Goal: Task Accomplishment & Management: Use online tool/utility

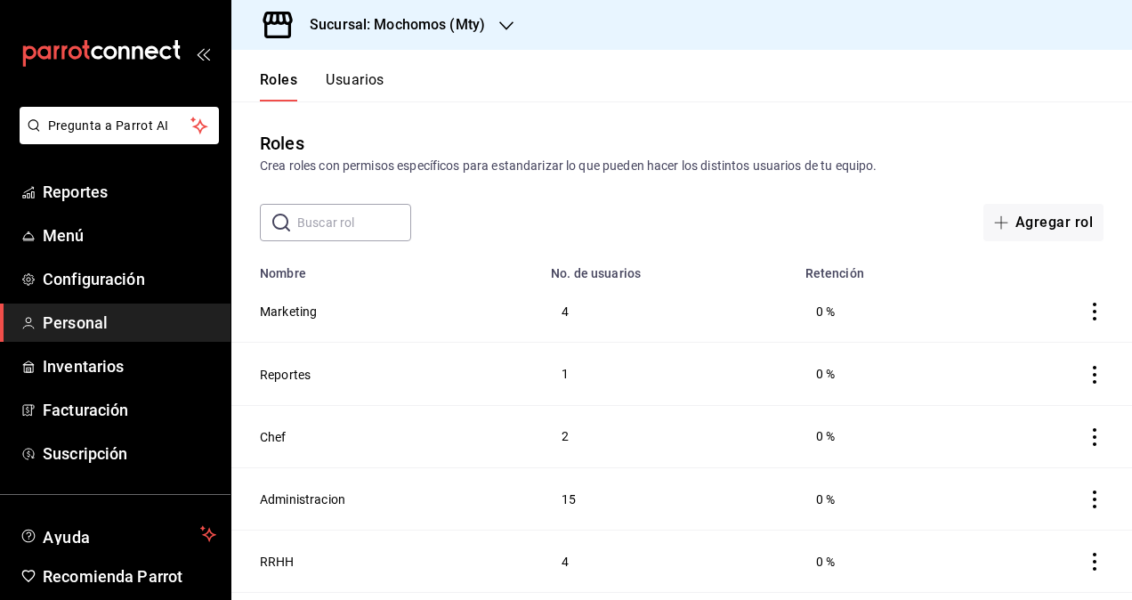
click at [395, 14] on h3 "Sucursal: Mochomos (Mty)" at bounding box center [390, 24] width 190 height 21
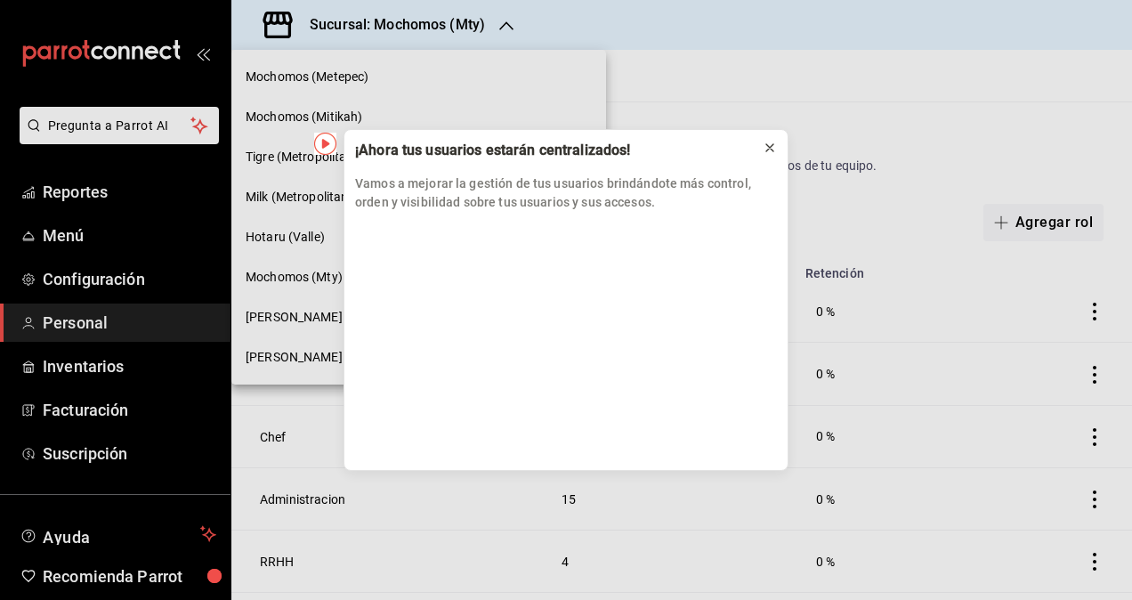
click at [769, 156] on div at bounding box center [770, 148] width 14 height 18
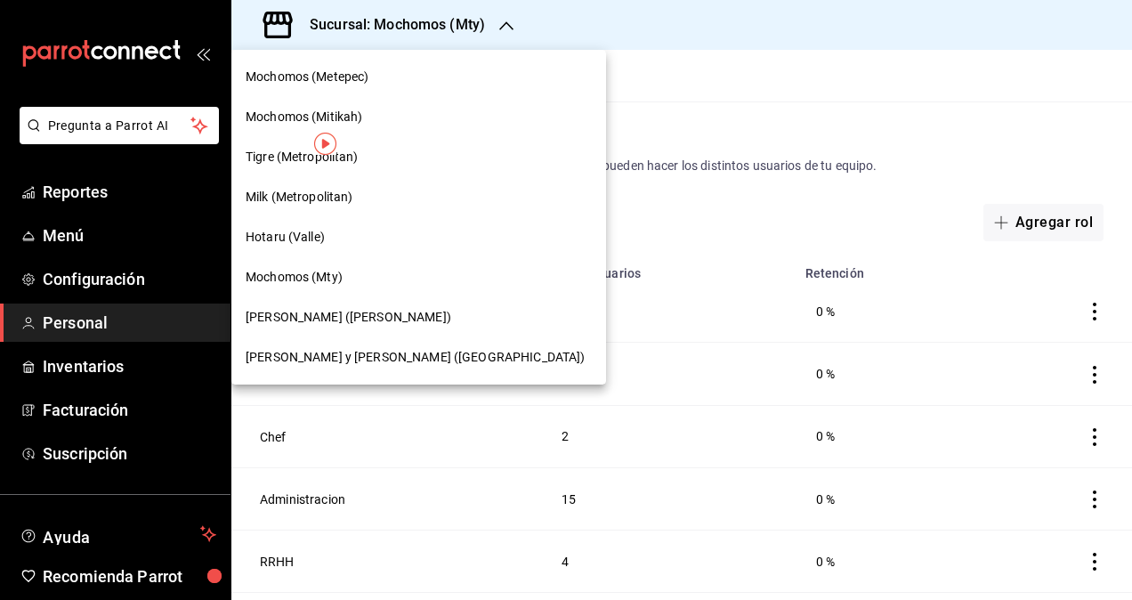
click at [315, 344] on div "[PERSON_NAME] y [PERSON_NAME] ([GEOGRAPHIC_DATA])" at bounding box center [418, 357] width 375 height 40
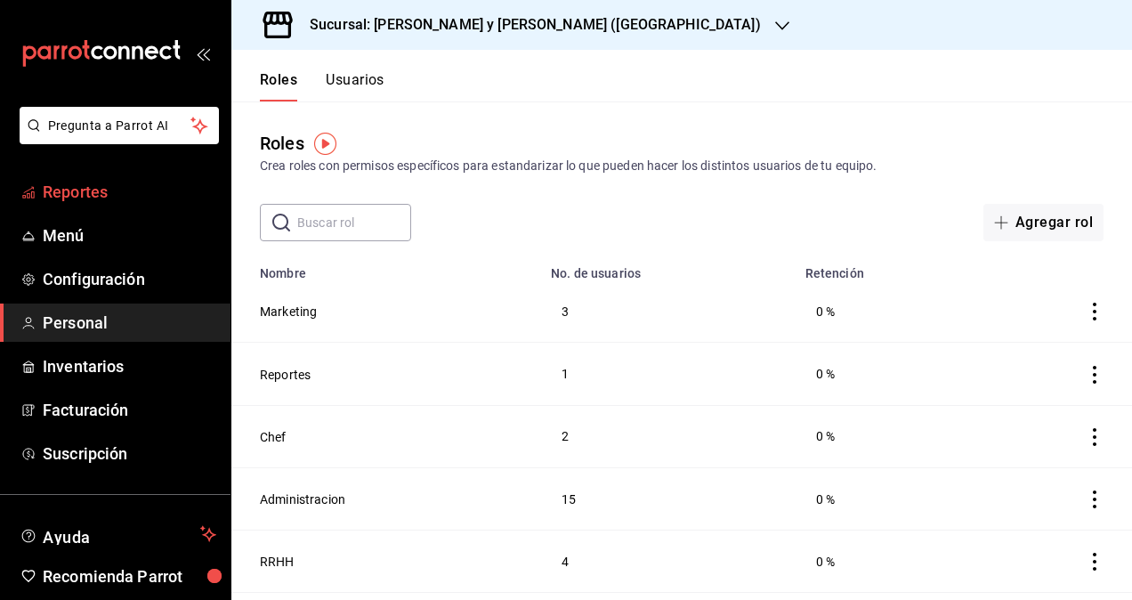
click at [137, 200] on span "Reportes" at bounding box center [130, 192] width 174 height 24
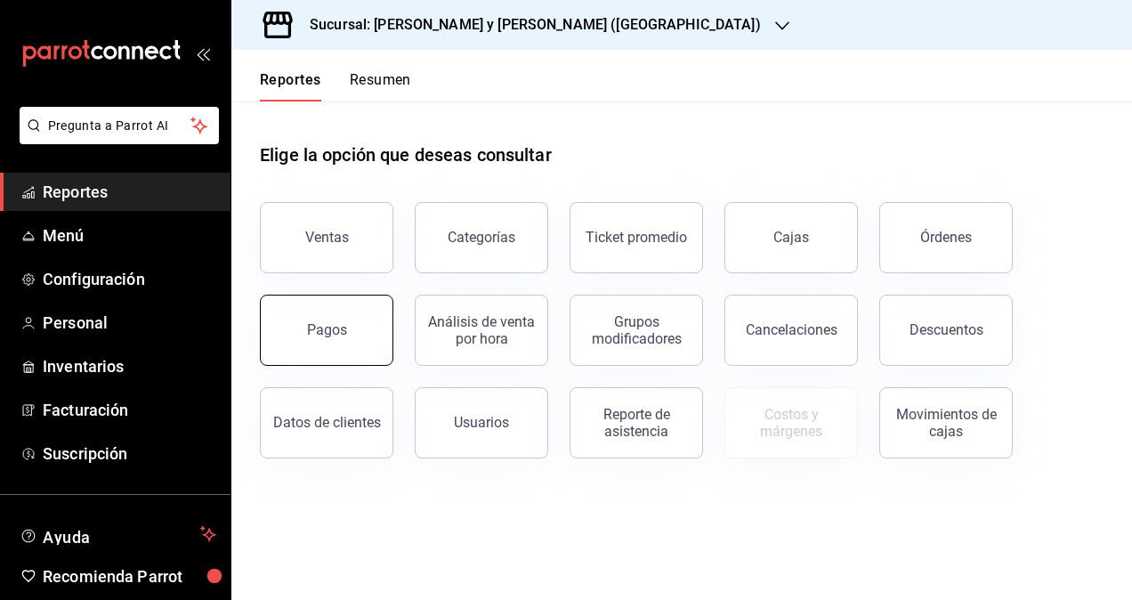
click at [297, 309] on button "Pagos" at bounding box center [326, 330] width 133 height 71
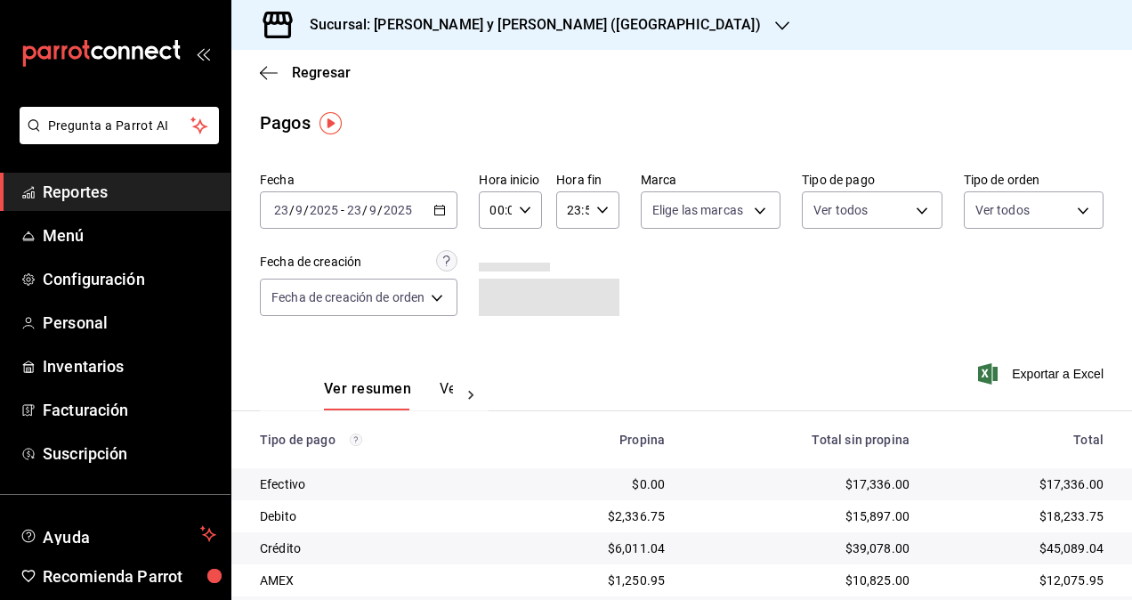
click at [436, 212] on icon "button" at bounding box center [439, 210] width 12 height 12
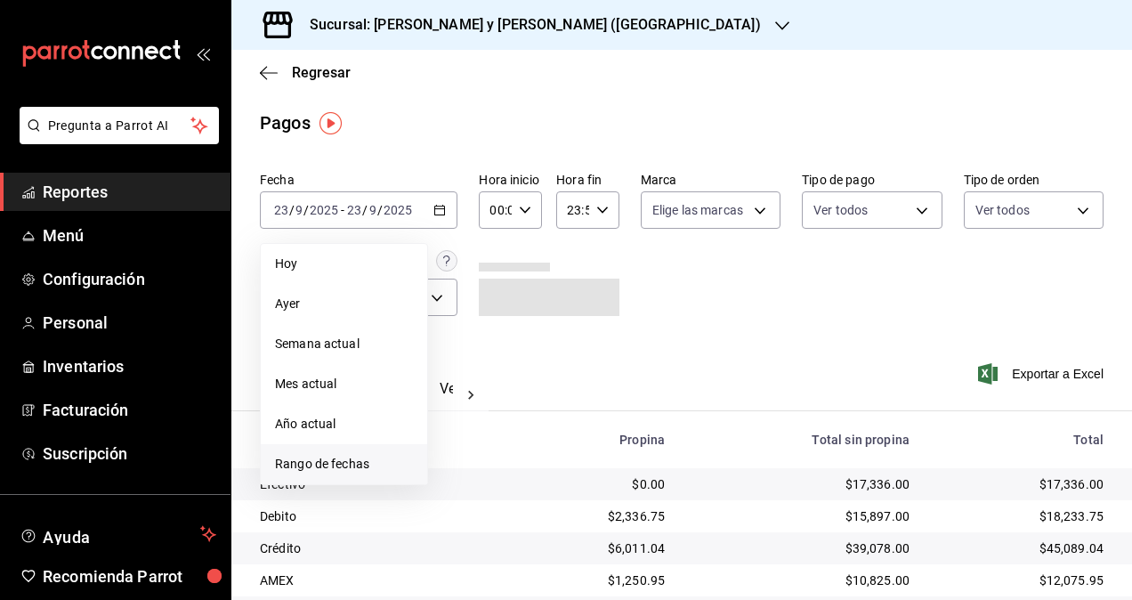
click at [335, 466] on span "Rango de fechas" at bounding box center [344, 464] width 138 height 19
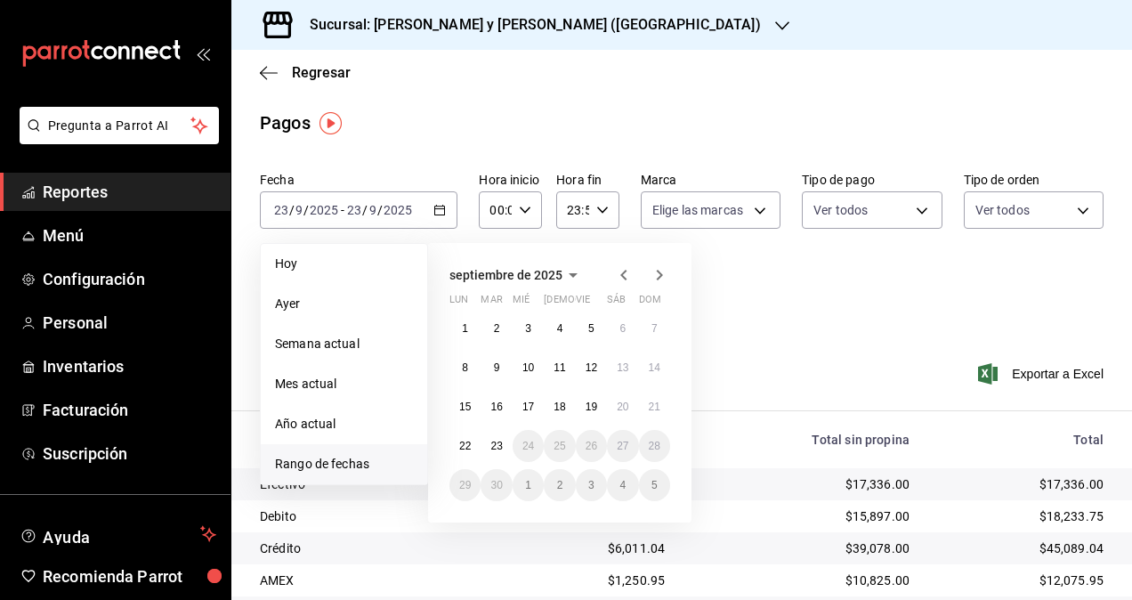
click at [624, 277] on icon "button" at bounding box center [623, 275] width 6 height 11
click at [626, 274] on icon "button" at bounding box center [623, 274] width 21 height 21
click at [585, 327] on button "1" at bounding box center [591, 328] width 31 height 32
click at [650, 487] on abbr "31" at bounding box center [655, 485] width 12 height 12
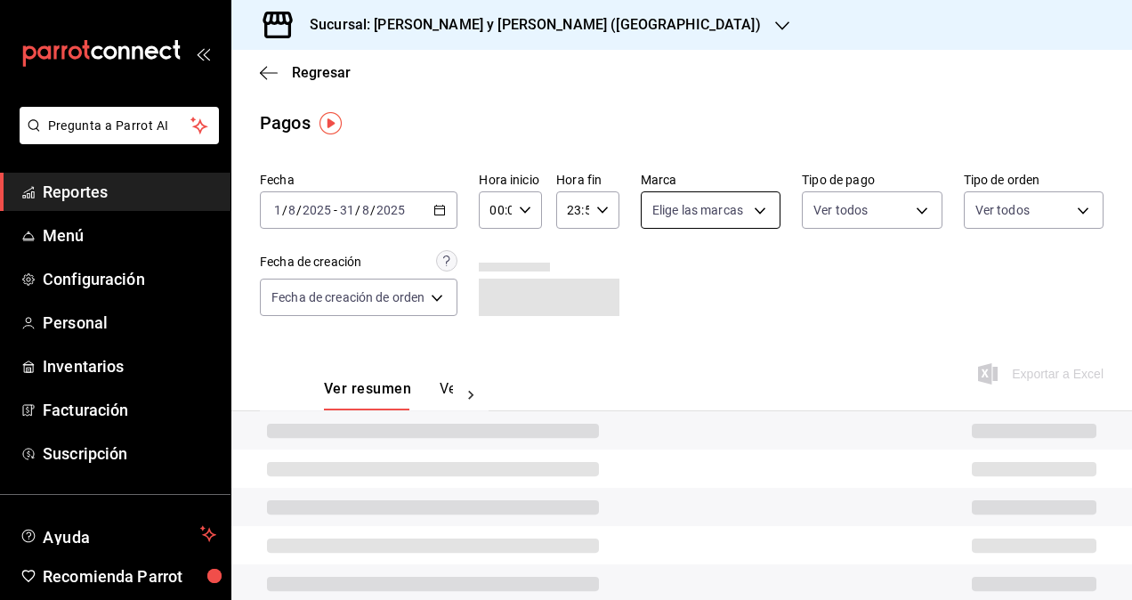
click at [764, 213] on body "Pregunta a Parrot AI Reportes Menú Configuración Personal Inventarios Facturaci…" at bounding box center [566, 300] width 1132 height 600
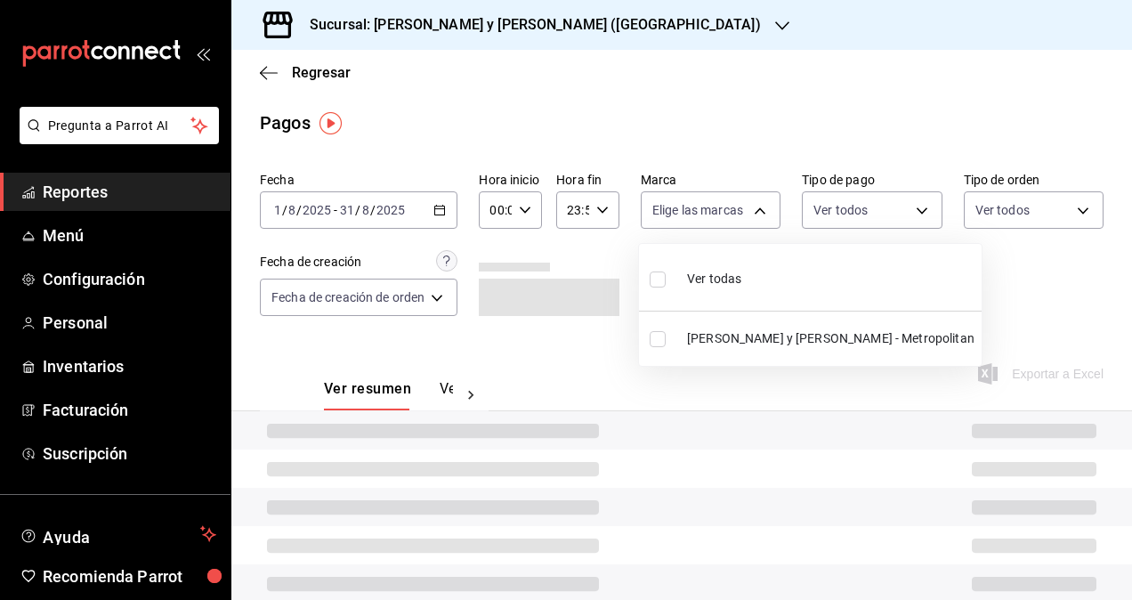
click at [776, 335] on span "[PERSON_NAME] y [PERSON_NAME] - Metropolitan" at bounding box center [830, 338] width 287 height 19
type input "5c4b5436-b9cd-4a1a-b4e8-85329c7394cf"
checkbox input "true"
click at [915, 219] on div at bounding box center [566, 300] width 1132 height 600
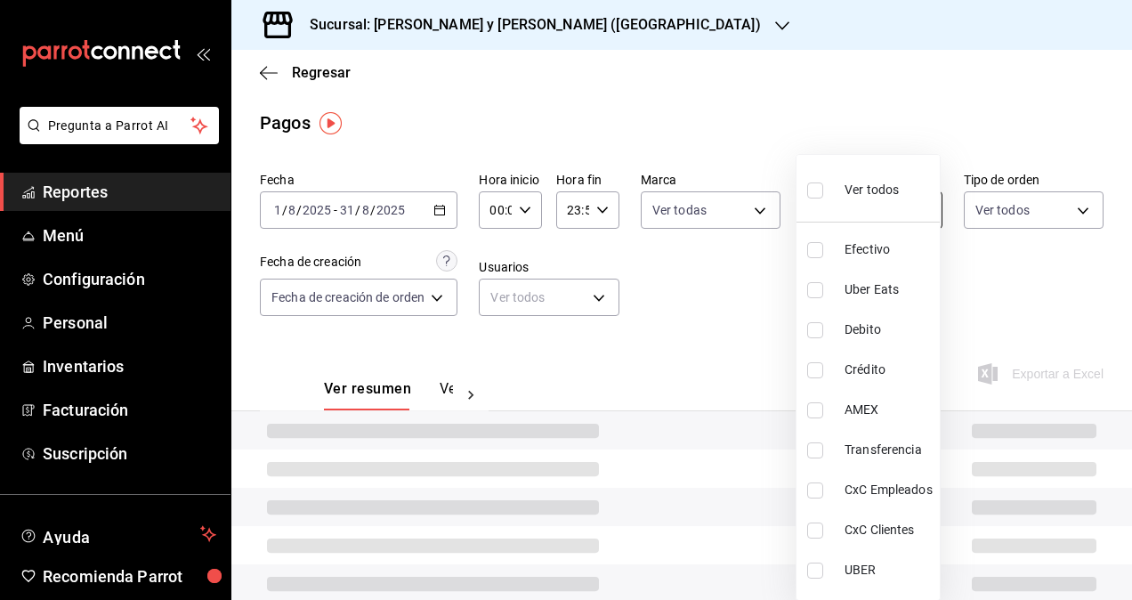
click at [903, 212] on body "Pregunta a Parrot AI Reportes Menú Configuración Personal Inventarios Facturaci…" at bounding box center [566, 300] width 1132 height 600
click at [896, 493] on span "CxC Empleados" at bounding box center [888, 489] width 88 height 19
type input "d58f23ae-8cd3-4868-817c-1fa1ca657877"
checkbox input "true"
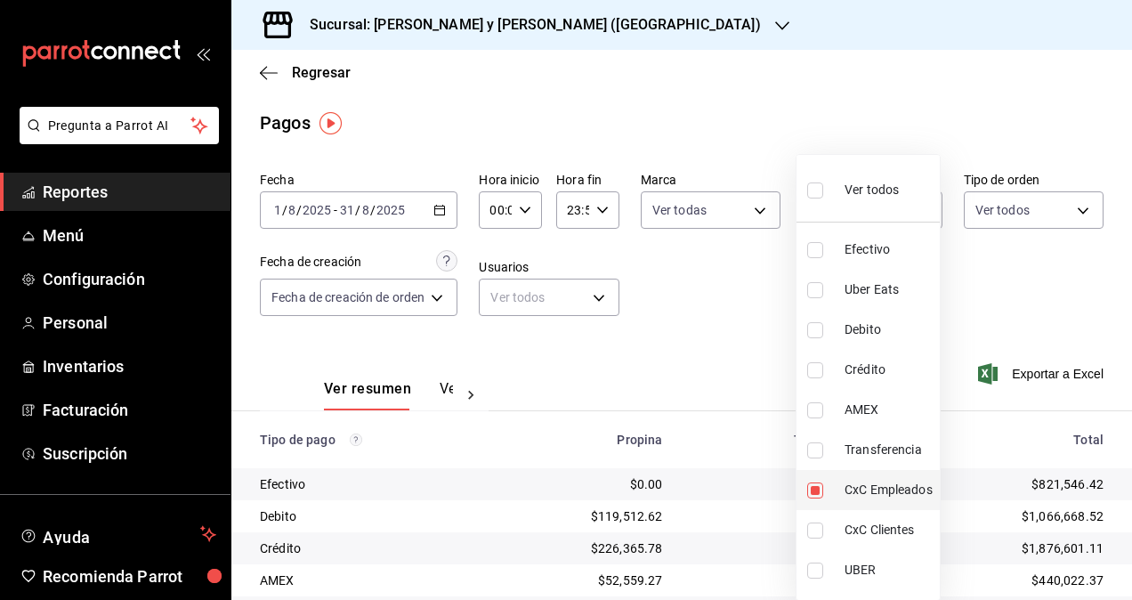
click at [869, 480] on span "CxC Empleados" at bounding box center [888, 489] width 88 height 19
checkbox input "false"
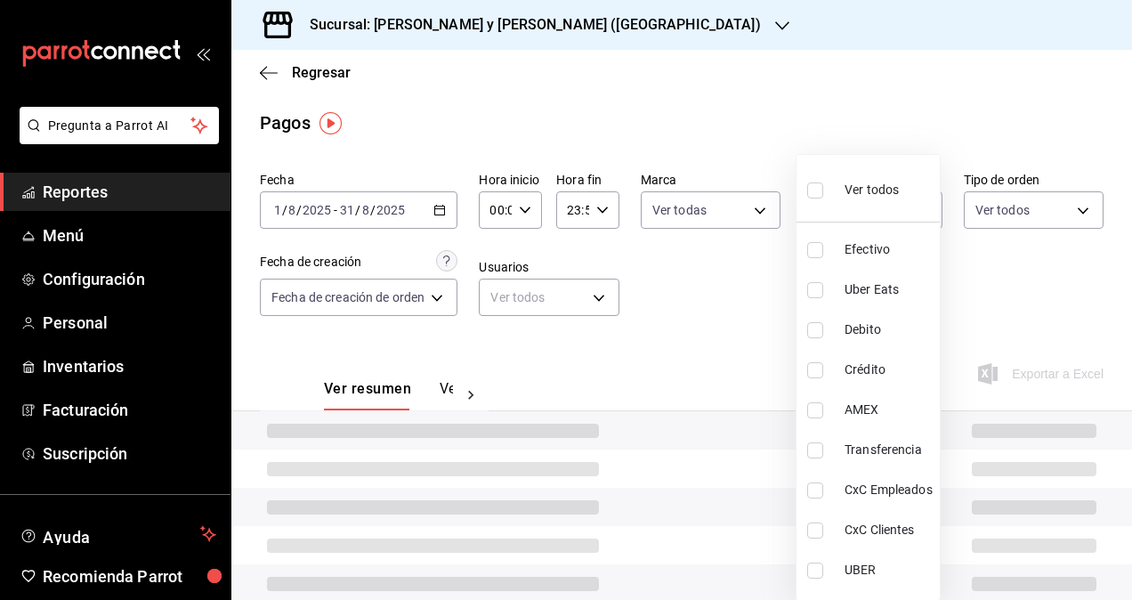
click at [830, 488] on li "CxC Empleados" at bounding box center [867, 490] width 143 height 40
type input "d58f23ae-8cd3-4868-817c-1fa1ca657877"
checkbox input "true"
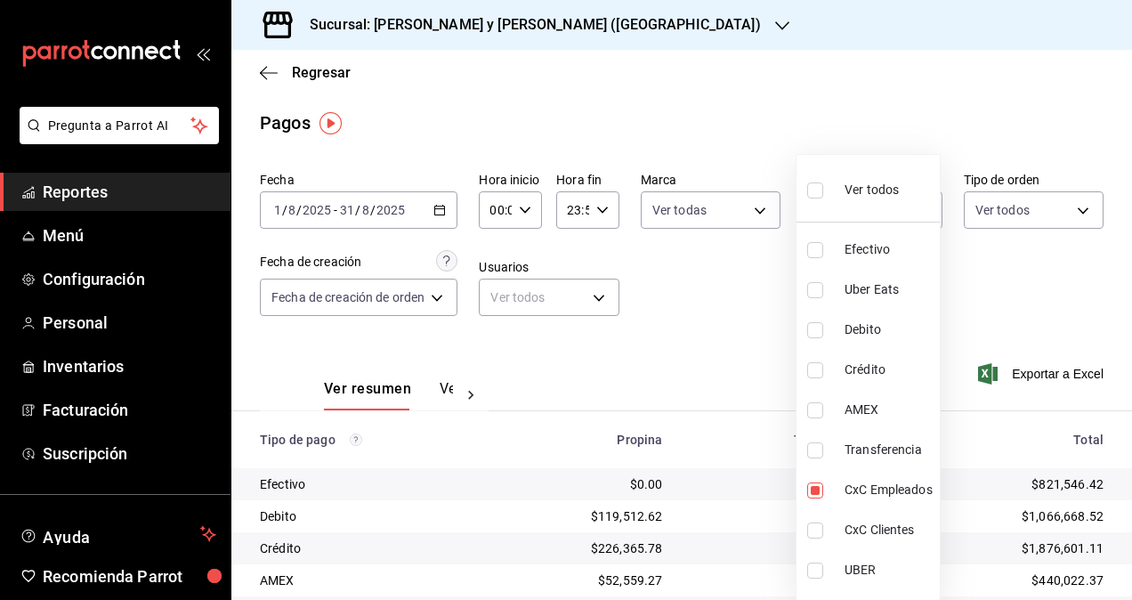
click at [747, 209] on div at bounding box center [566, 300] width 1132 height 600
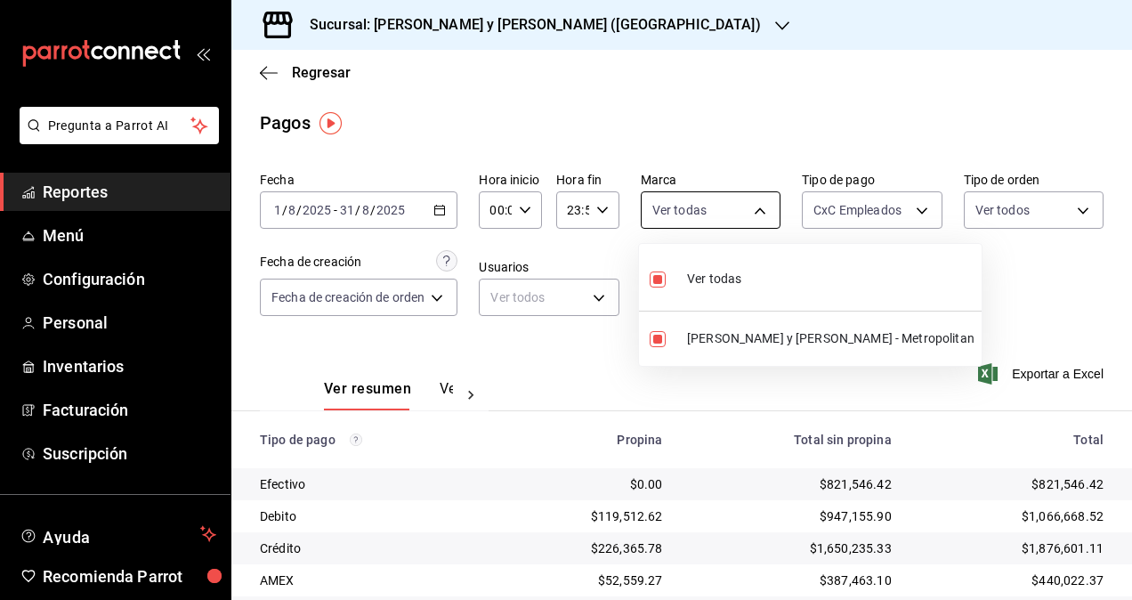
click at [738, 223] on body "Pregunta a Parrot AI Reportes Menú Configuración Personal Inventarios Facturaci…" at bounding box center [566, 300] width 1132 height 600
click at [682, 329] on li "[PERSON_NAME] y [PERSON_NAME] - Metropolitan" at bounding box center [810, 339] width 343 height 40
checkbox input "false"
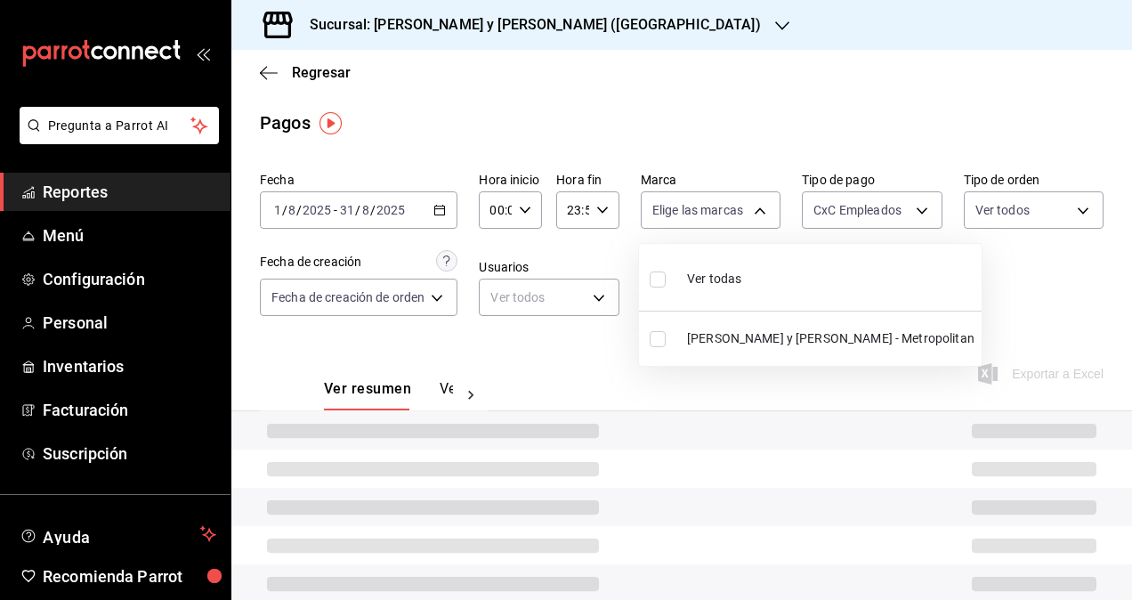
click at [751, 206] on div at bounding box center [566, 300] width 1132 height 600
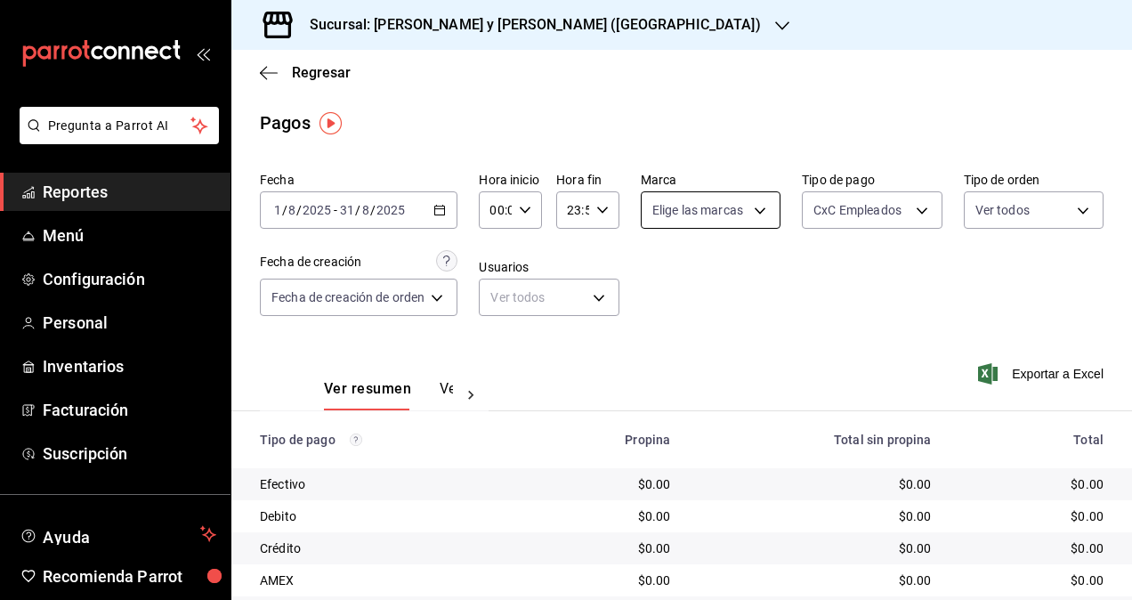
click at [728, 215] on body "Pregunta a Parrot AI Reportes Menú Configuración Personal Inventarios Facturaci…" at bounding box center [566, 300] width 1132 height 600
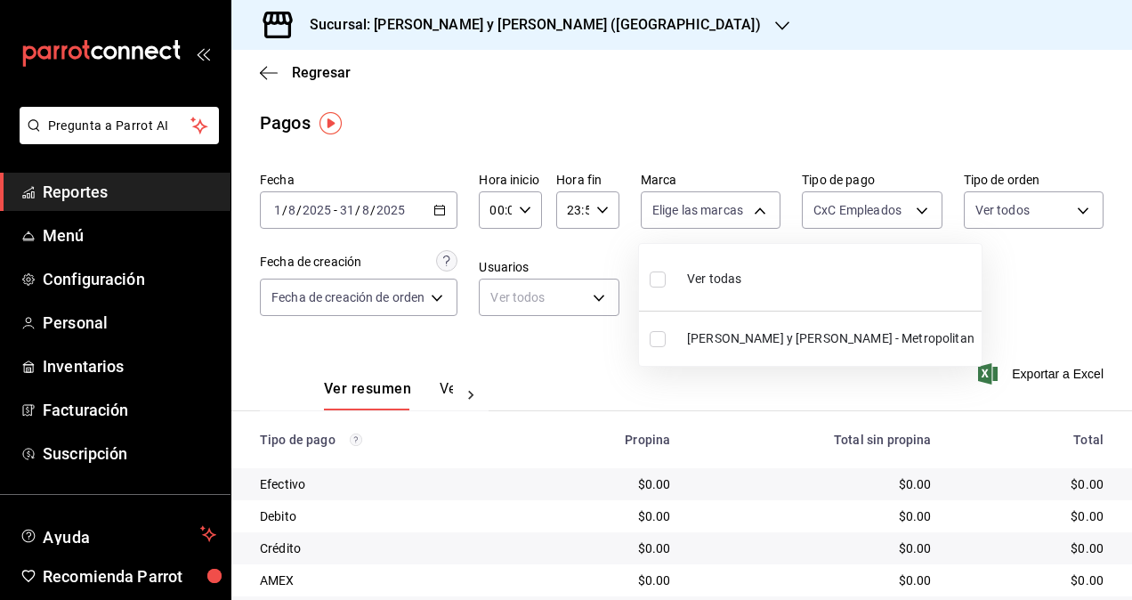
click at [694, 327] on li "[PERSON_NAME] y [PERSON_NAME] - Metropolitan" at bounding box center [810, 339] width 343 height 40
type input "5c4b5436-b9cd-4a1a-b4e8-85329c7394cf"
checkbox input "true"
drag, startPoint x: 1121, startPoint y: 242, endPoint x: 1128, endPoint y: 434, distance: 192.3
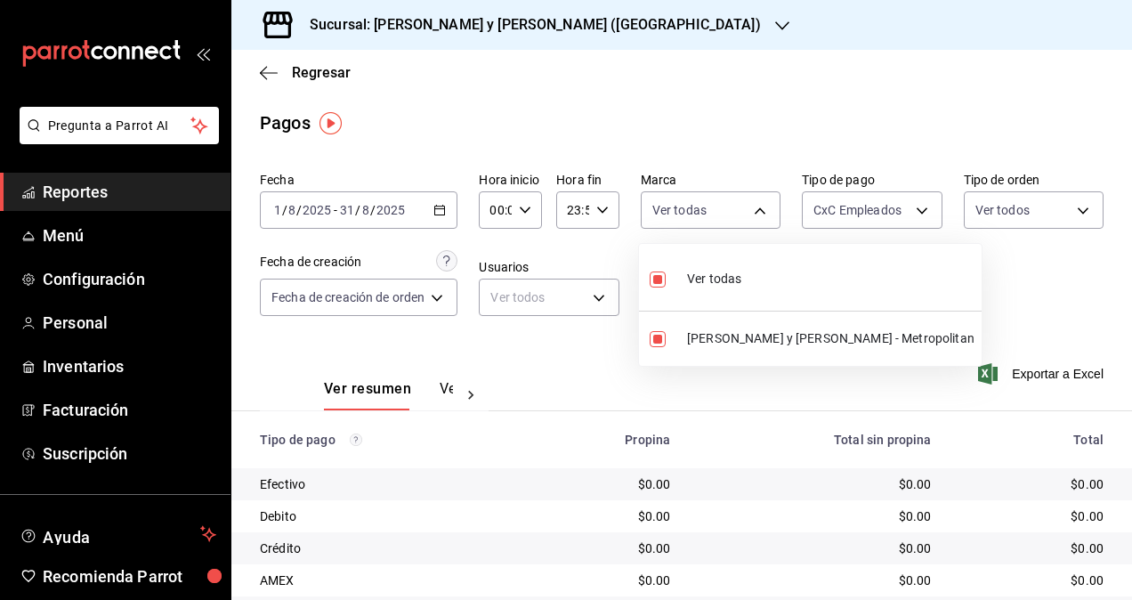
click at [1128, 434] on div at bounding box center [566, 300] width 1132 height 600
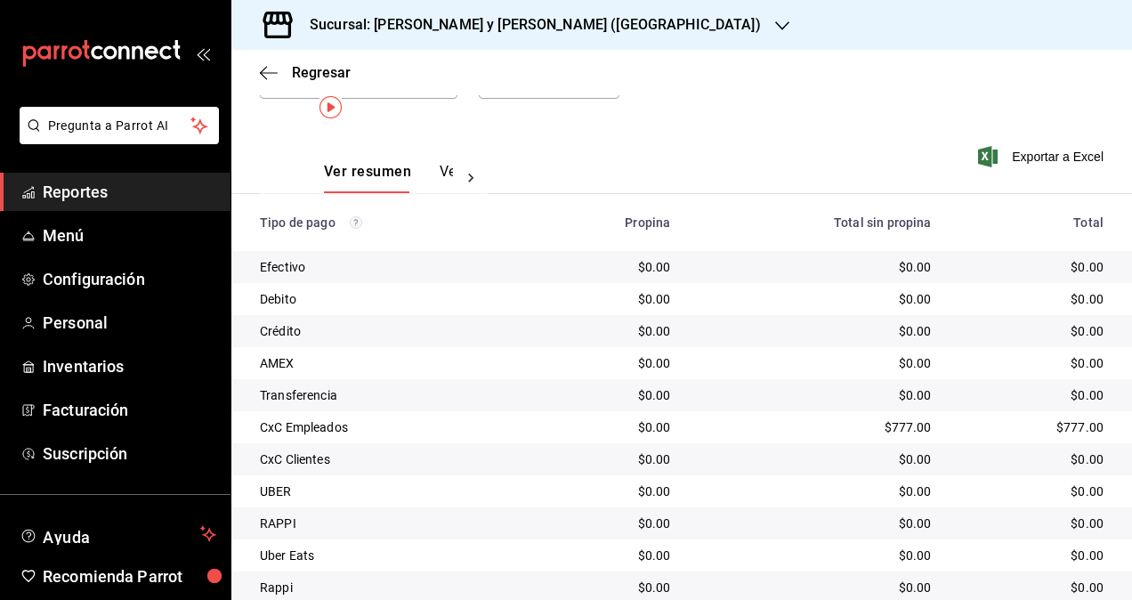
scroll to position [281, 0]
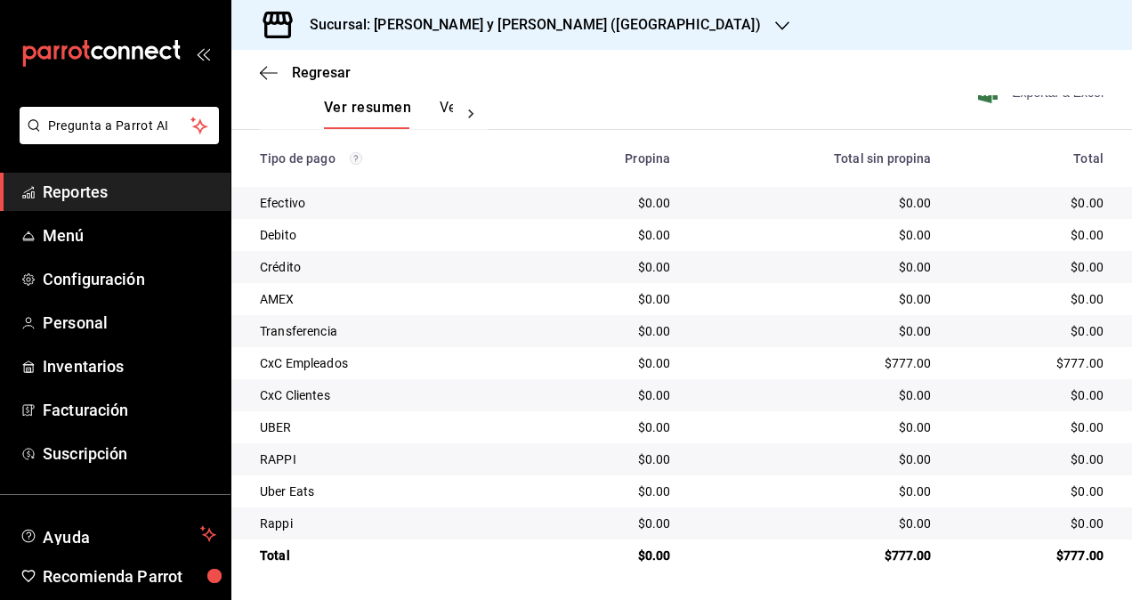
click at [1054, 96] on span "Exportar a Excel" at bounding box center [1042, 92] width 122 height 21
